Goal: Navigation & Orientation: Understand site structure

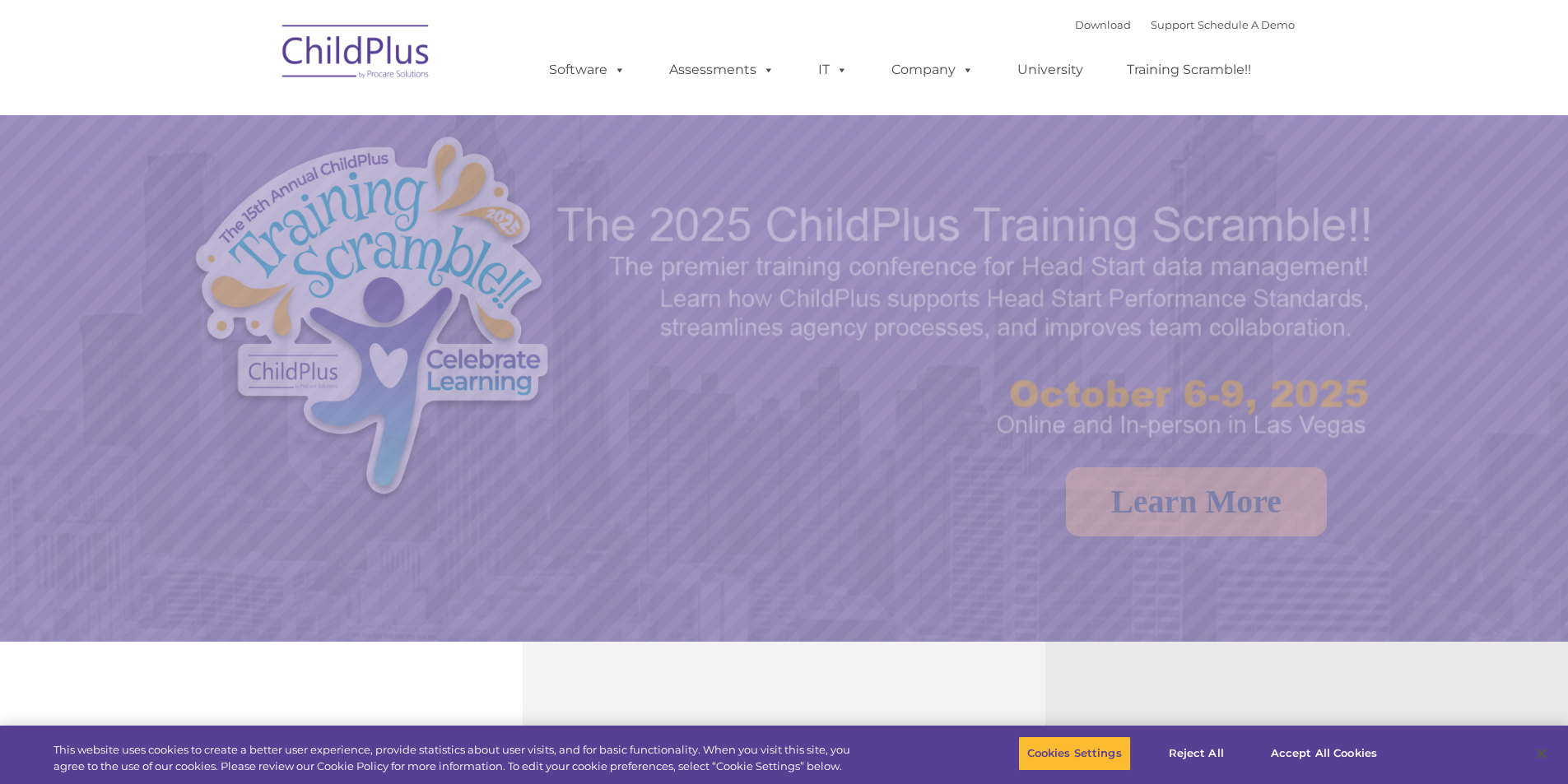
select select "MEDIUM"
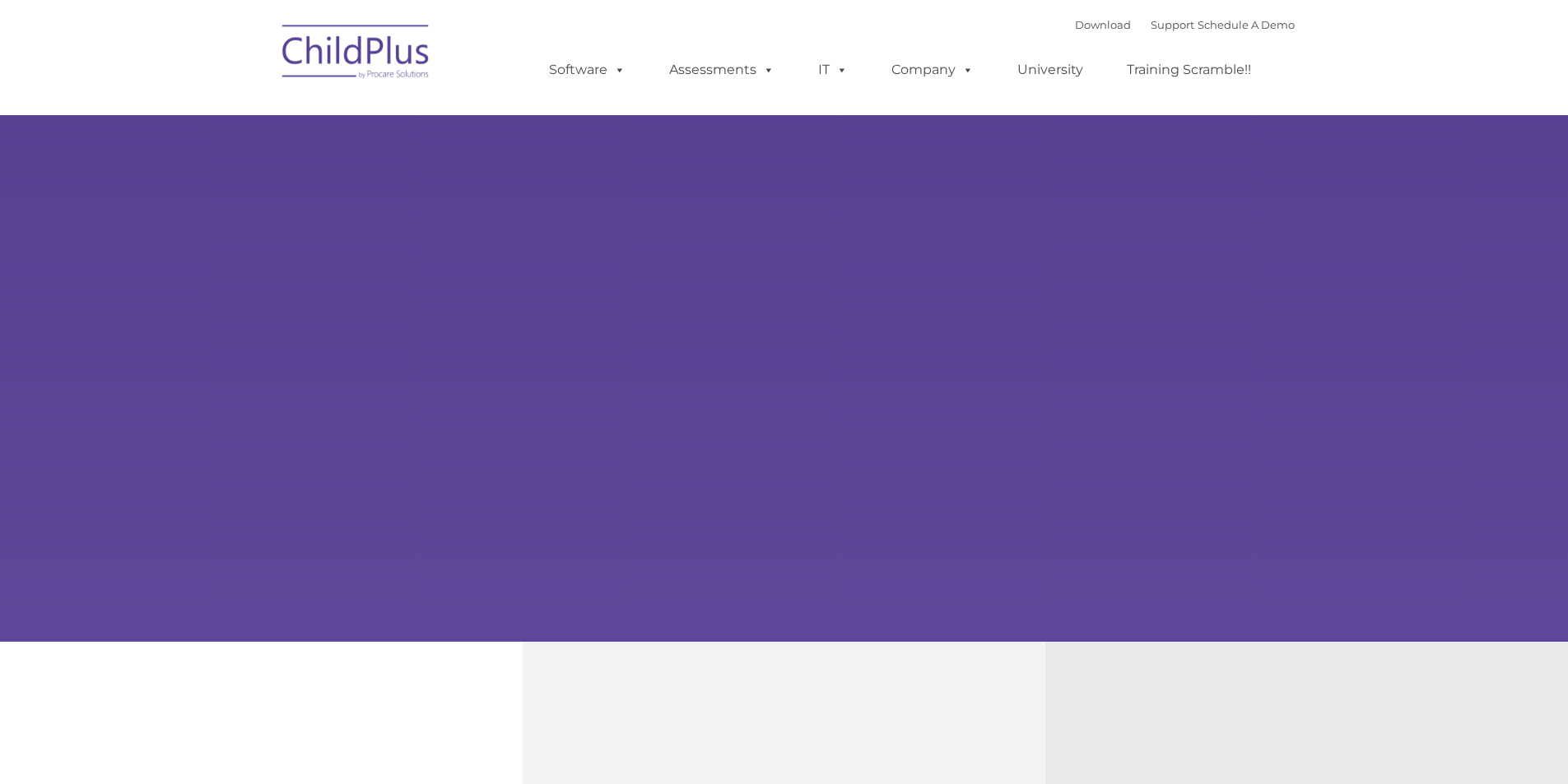
type input ""
select select "MEDIUM"
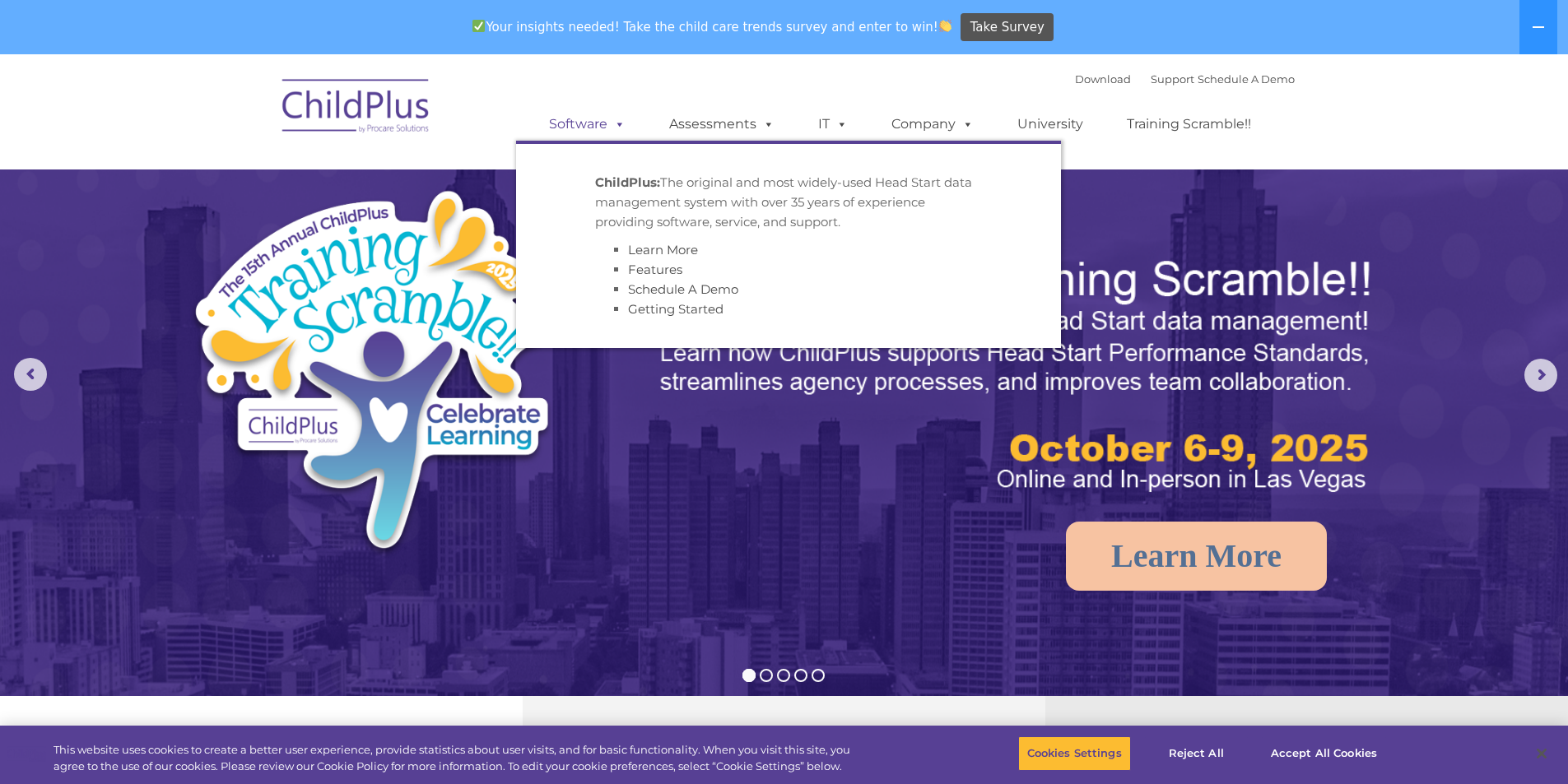
click at [624, 125] on span at bounding box center [616, 124] width 18 height 15
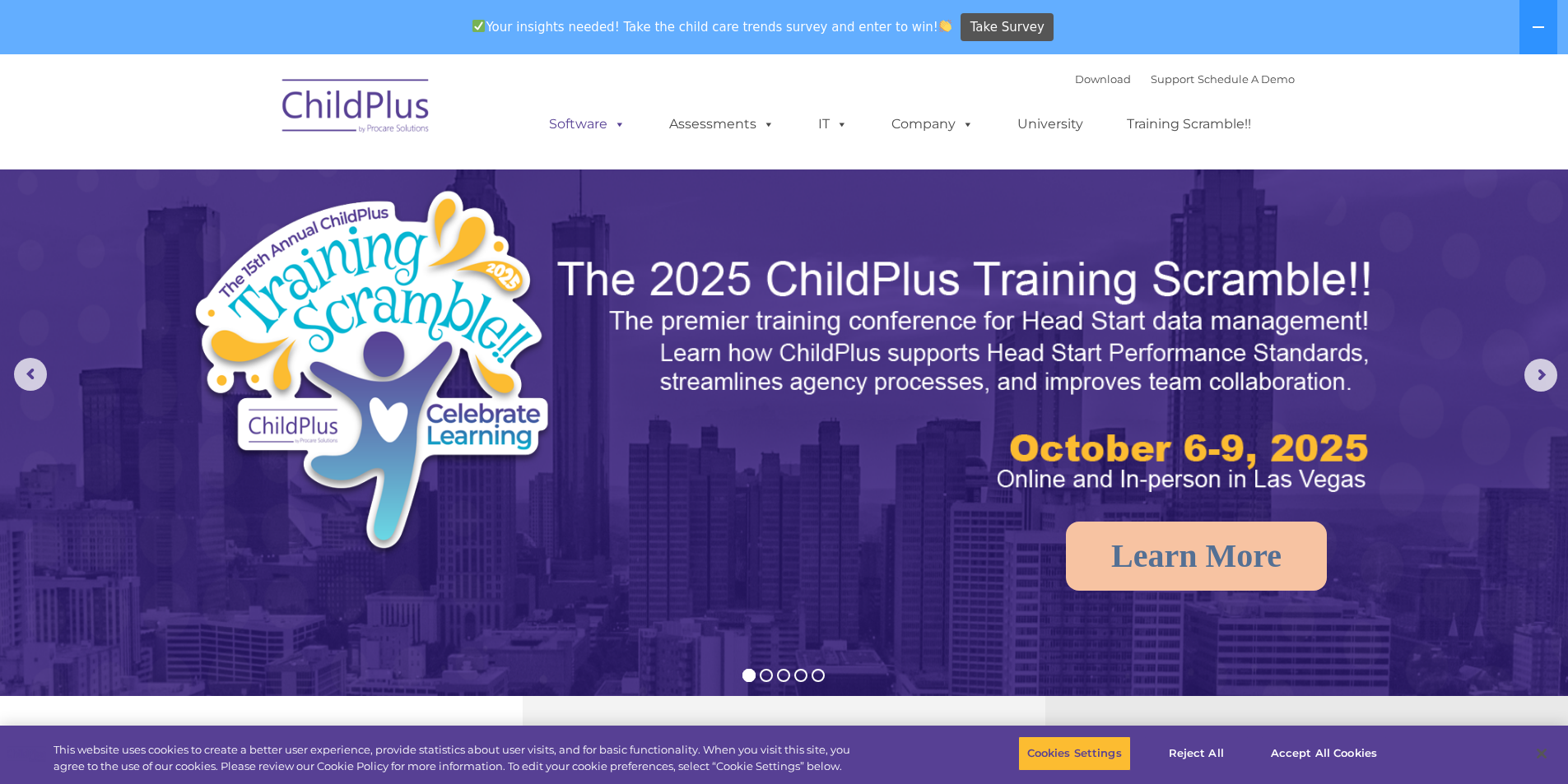
click at [621, 125] on span at bounding box center [616, 124] width 18 height 15
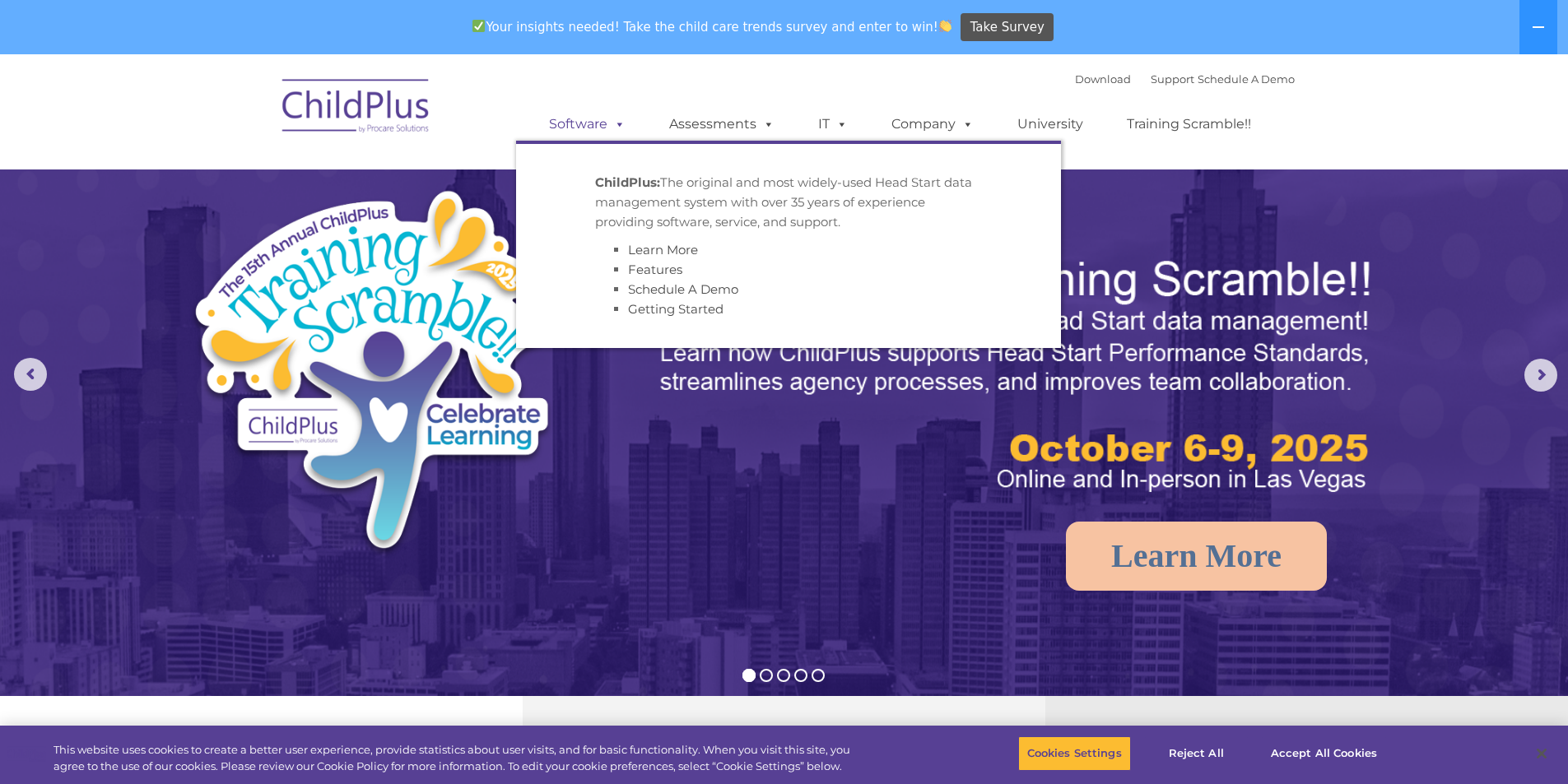
click at [621, 125] on span at bounding box center [616, 124] width 18 height 15
